Goal: Transaction & Acquisition: Subscribe to service/newsletter

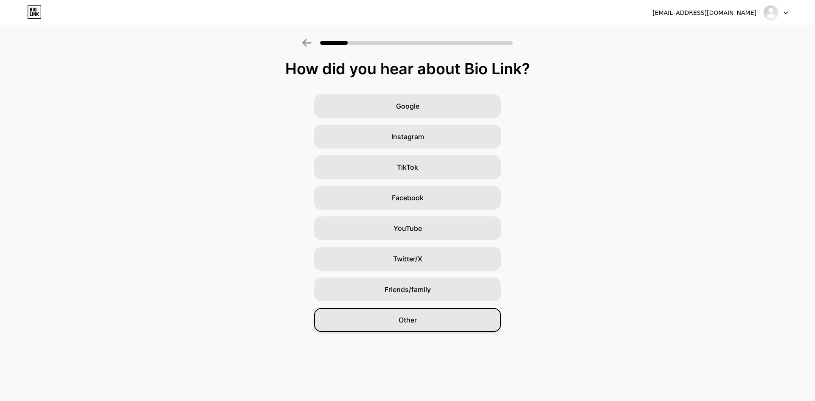
click at [433, 316] on div "Other" at bounding box center [407, 320] width 187 height 24
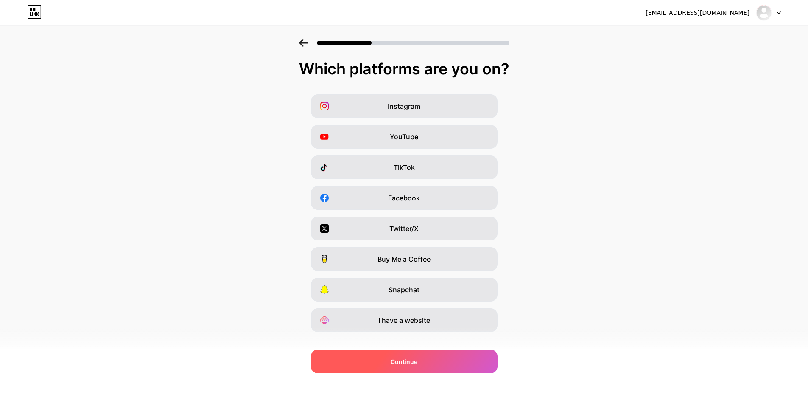
click at [434, 356] on div "Continue" at bounding box center [404, 361] width 187 height 24
click at [434, 355] on div "Continue" at bounding box center [404, 361] width 187 height 24
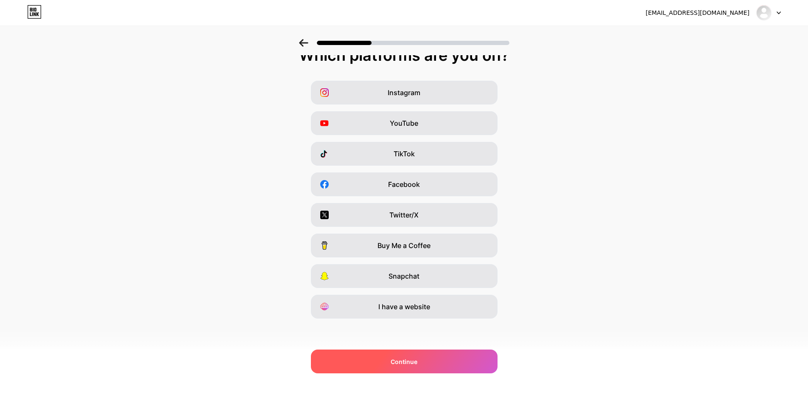
click at [431, 361] on div "Continue" at bounding box center [404, 361] width 187 height 24
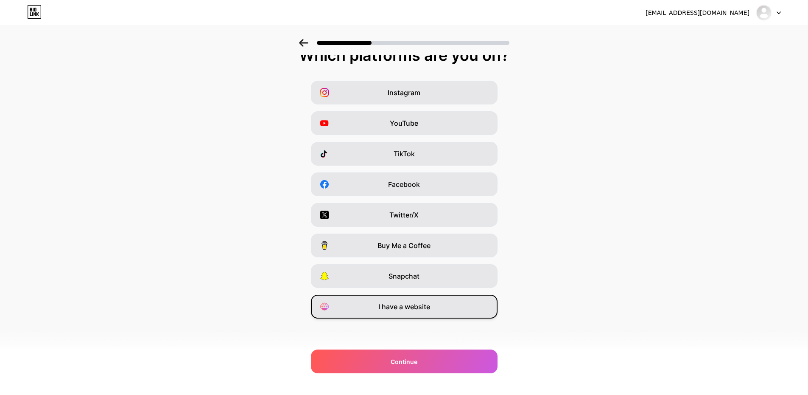
click at [439, 301] on div "I have a website" at bounding box center [404, 306] width 187 height 24
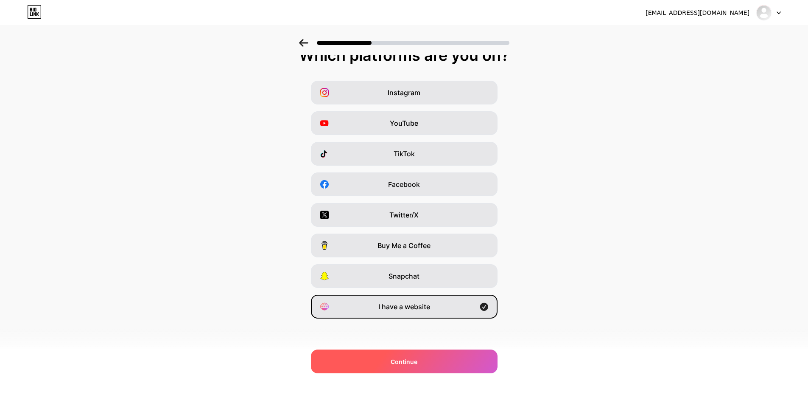
click at [444, 364] on div "Continue" at bounding box center [404, 361] width 187 height 24
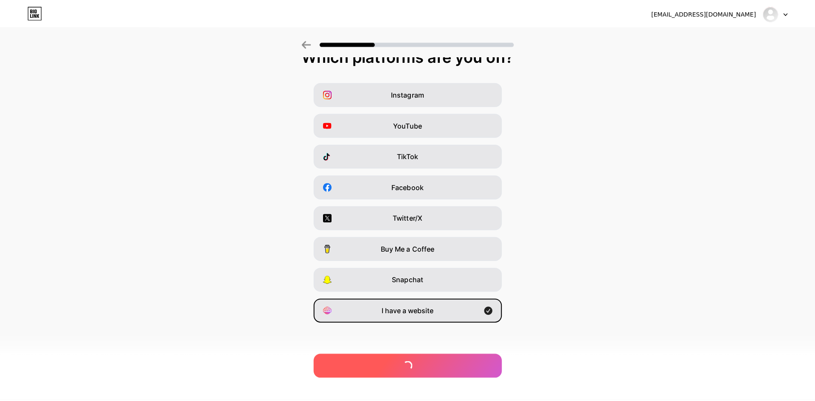
scroll to position [0, 0]
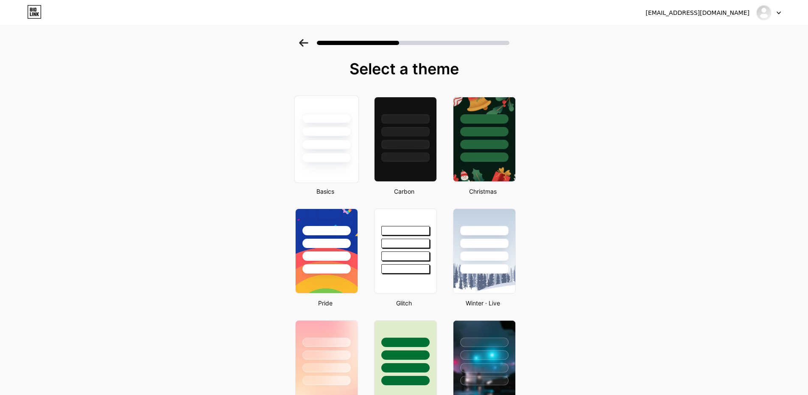
click at [330, 149] on div at bounding box center [327, 145] width 50 height 10
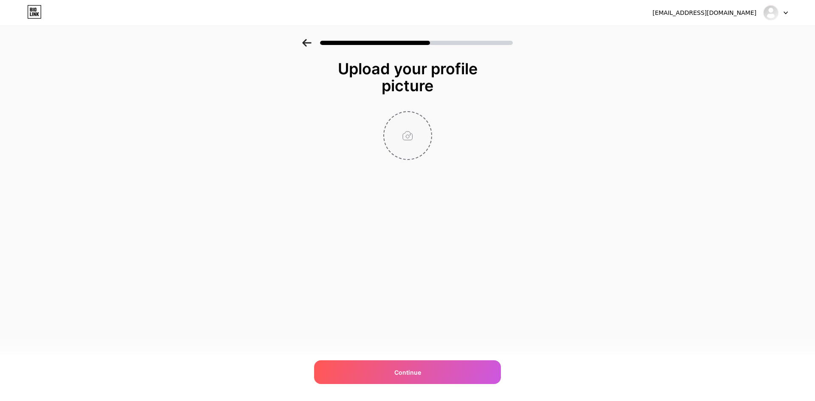
click at [411, 133] on input "file" at bounding box center [407, 135] width 47 height 47
type input "C:\fakepath\logo Shutter stop.jpg"
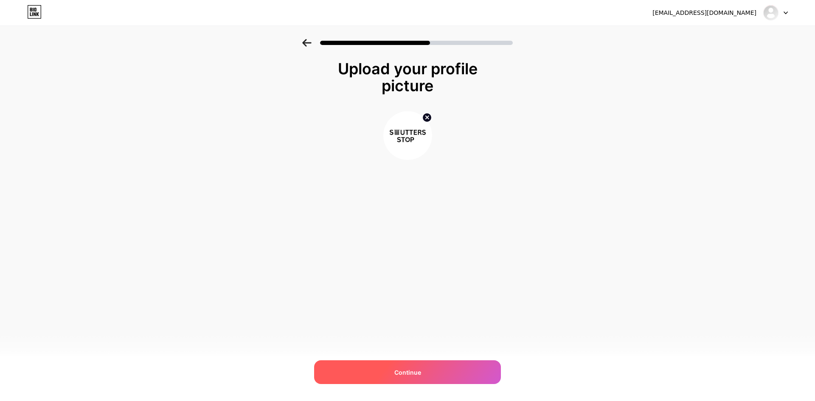
click at [455, 378] on div "Continue" at bounding box center [407, 372] width 187 height 24
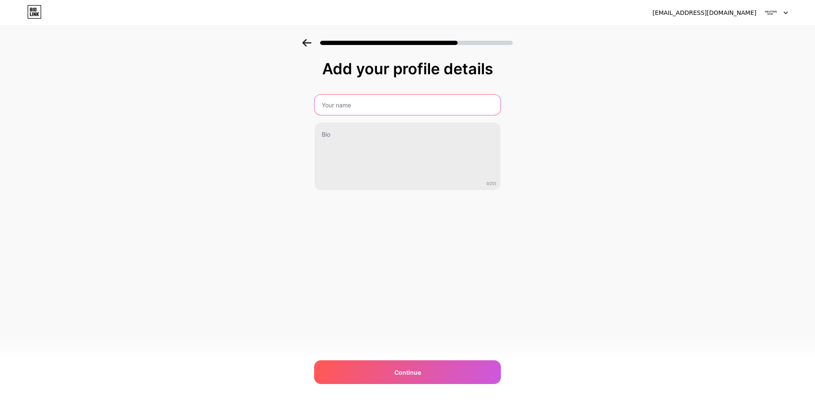
click at [356, 104] on input "text" at bounding box center [407, 105] width 186 height 20
type input "Shutters Stop"
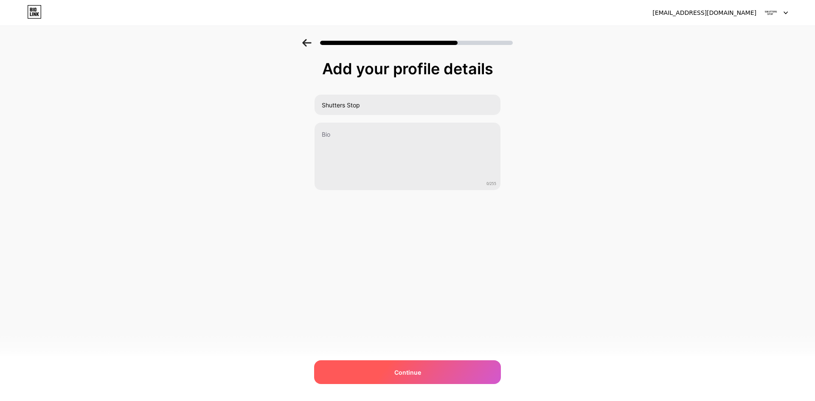
click at [434, 369] on div "Continue" at bounding box center [407, 372] width 187 height 24
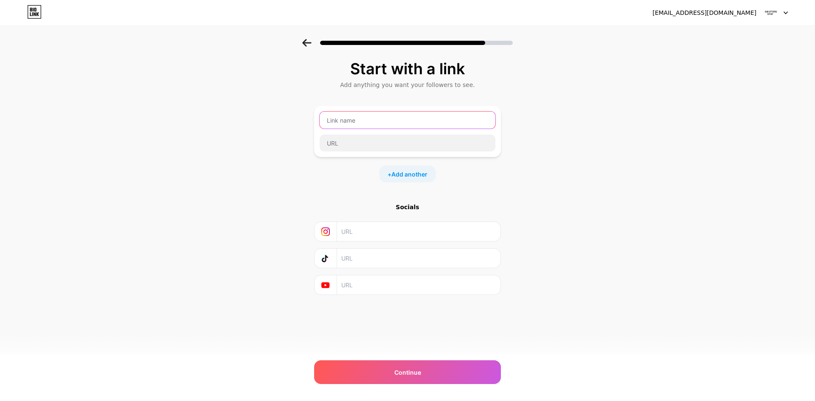
click at [352, 114] on input "text" at bounding box center [407, 120] width 176 height 17
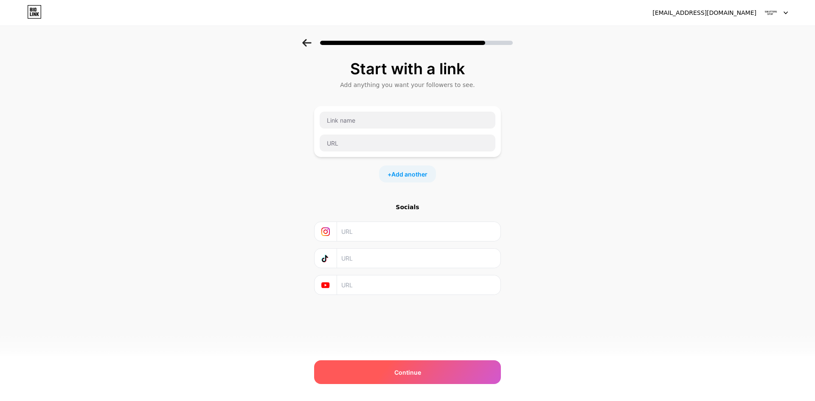
click at [438, 375] on div "Continue" at bounding box center [407, 372] width 187 height 24
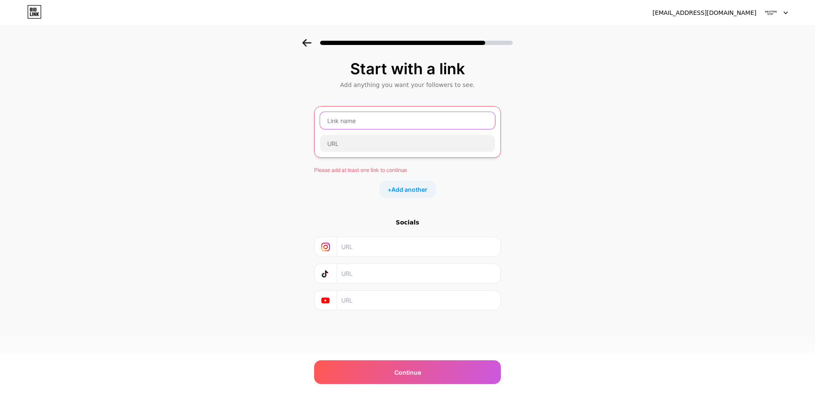
click at [359, 126] on input "text" at bounding box center [407, 120] width 175 height 17
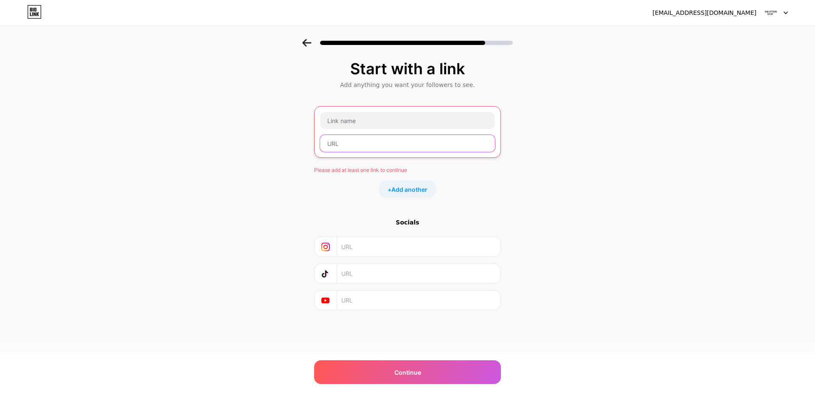
click at [335, 143] on input "text" at bounding box center [407, 143] width 175 height 17
paste input "https://shuttersstop.hashnode.dev/enhance-your-business-entrance-with-reliable-…"
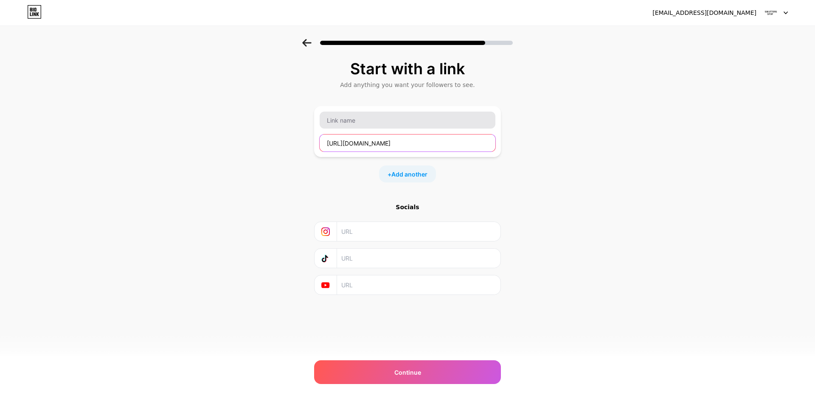
scroll to position [0, 218]
type input "https://shuttersstop.hashnode.dev/enhance-your-business-entrance-with-reliable-…"
click at [350, 122] on input "text" at bounding box center [407, 120] width 176 height 17
paste input "Enhance Your Business Entrance with Reliable Automatic Door Systems from The Sh…"
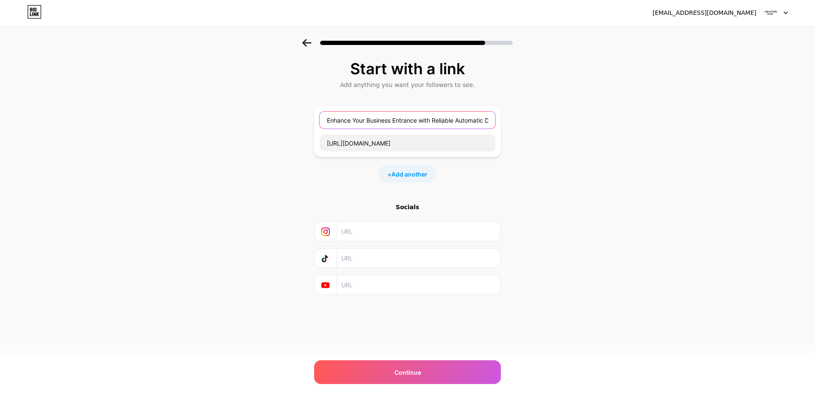
scroll to position [0, 115]
type input "Enhance Your Business Entrance with Reliable Automatic Door Systems from The Sh…"
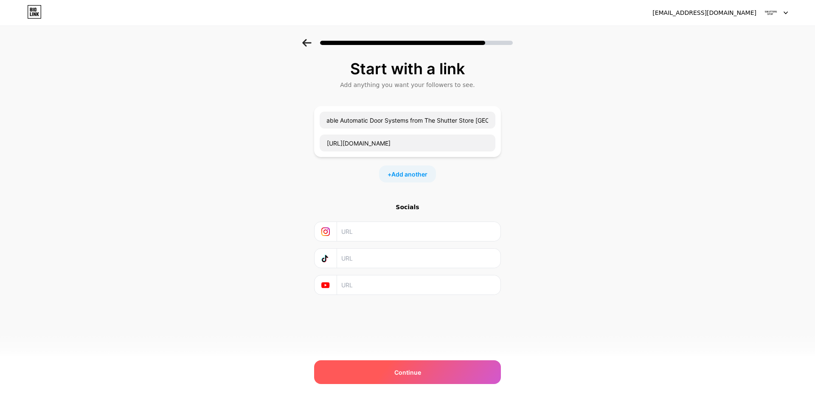
click at [414, 373] on span "Continue" at bounding box center [407, 372] width 27 height 9
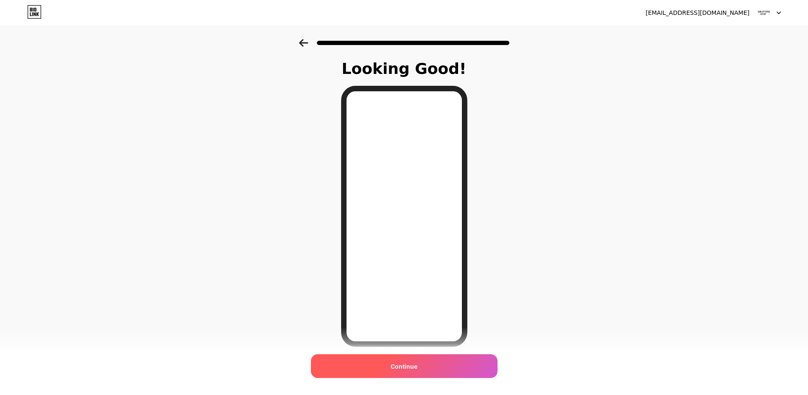
click at [424, 365] on div "Continue" at bounding box center [404, 366] width 187 height 24
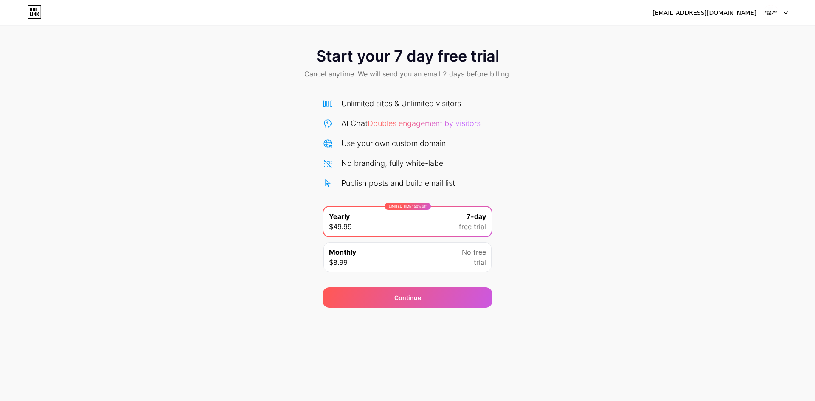
click at [464, 260] on div "No free trial" at bounding box center [474, 257] width 24 height 20
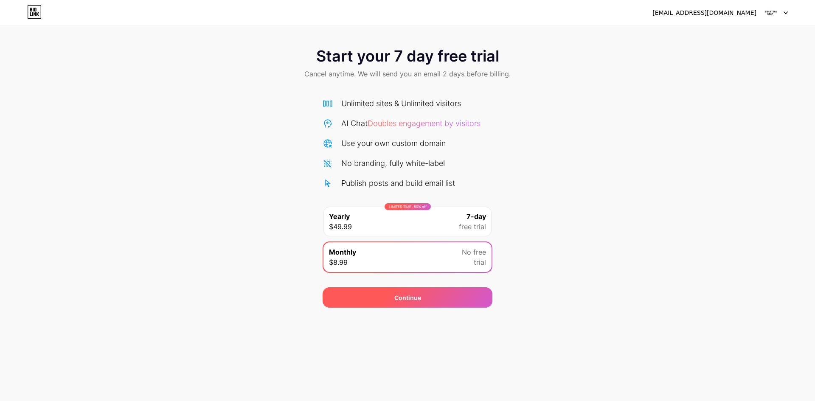
click at [465, 292] on div "Continue" at bounding box center [407, 297] width 170 height 20
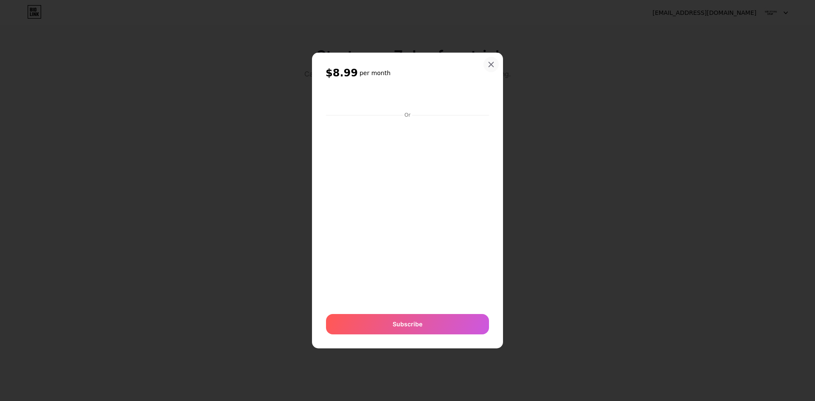
click at [490, 57] on div at bounding box center [490, 64] width 15 height 15
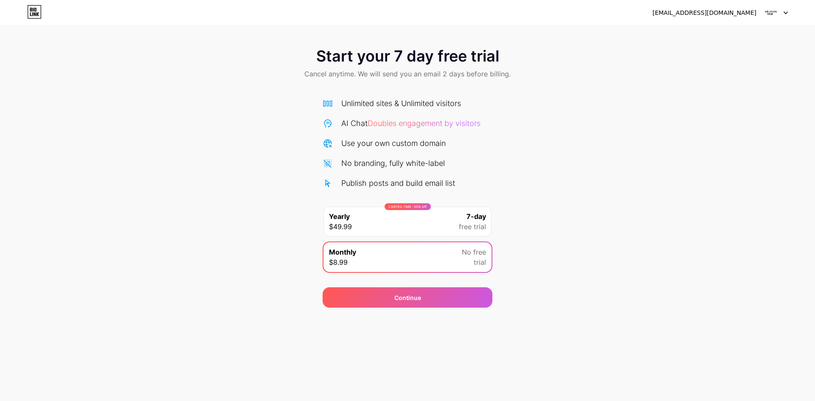
click at [767, 16] on img at bounding box center [770, 13] width 16 height 16
click at [725, 13] on div "[EMAIL_ADDRESS][DOMAIN_NAME]" at bounding box center [704, 12] width 104 height 9
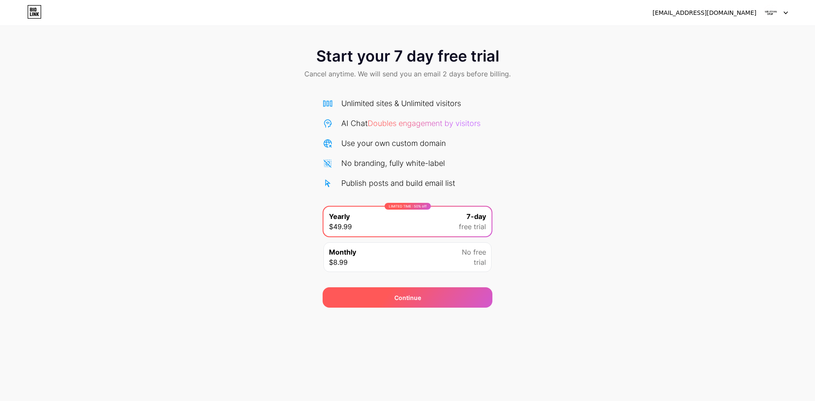
click at [427, 295] on div "Continue" at bounding box center [407, 297] width 170 height 20
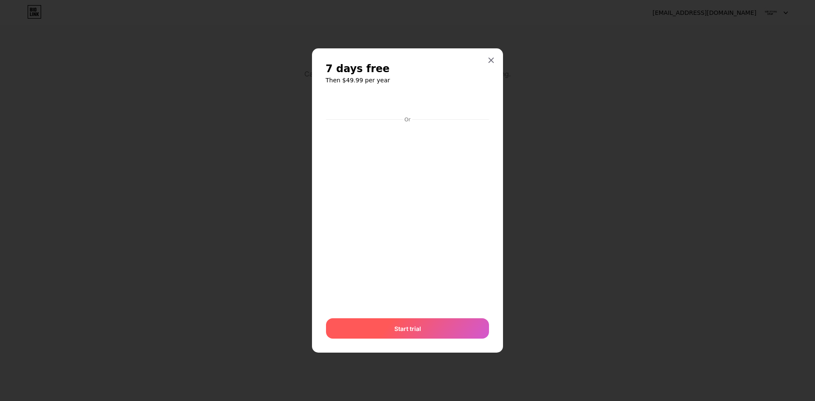
click at [423, 333] on div "Start trial" at bounding box center [407, 328] width 163 height 20
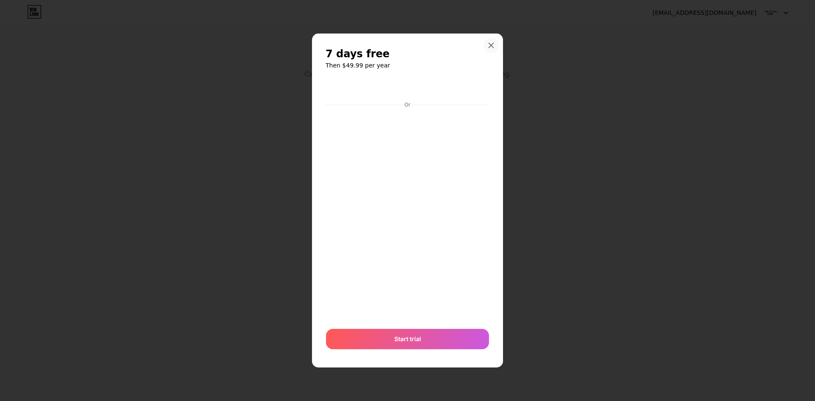
click at [490, 45] on icon at bounding box center [491, 45] width 5 height 5
